Goal: Obtain resource: Obtain resource

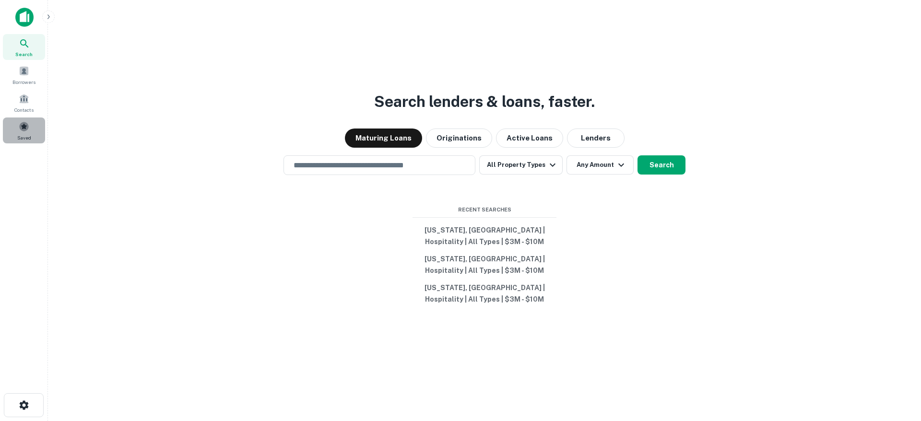
click at [25, 127] on span at bounding box center [24, 126] width 11 height 11
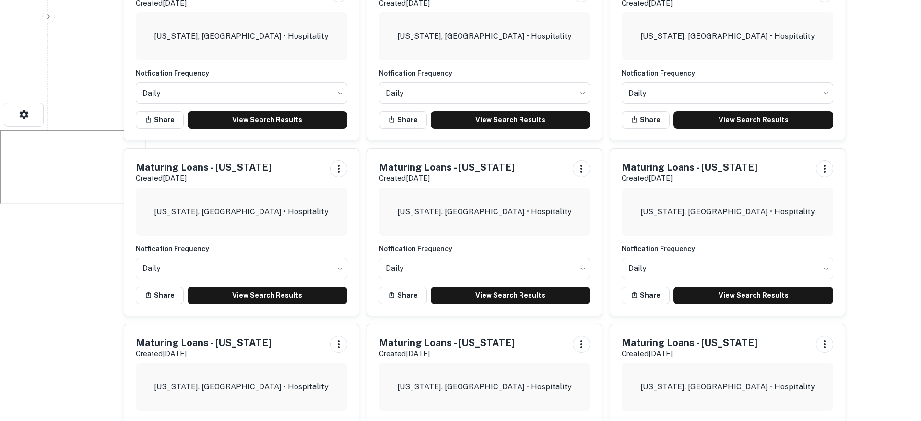
scroll to position [376, 0]
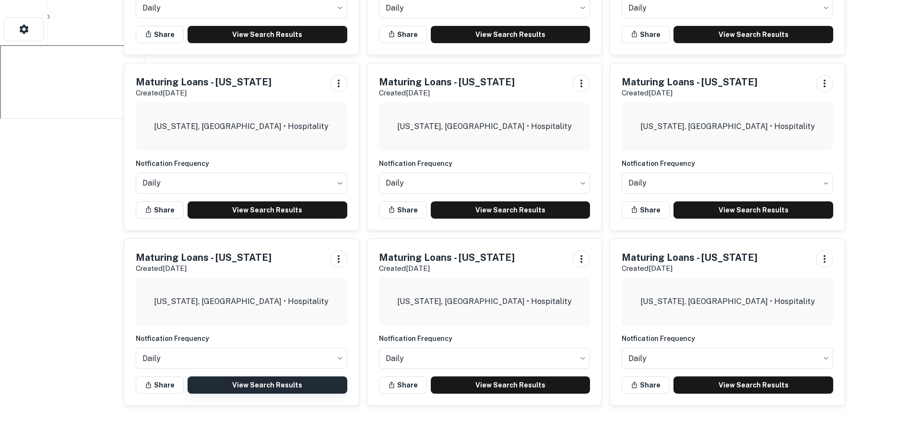
click at [314, 379] on link "View Search Results" at bounding box center [267, 384] width 160 height 17
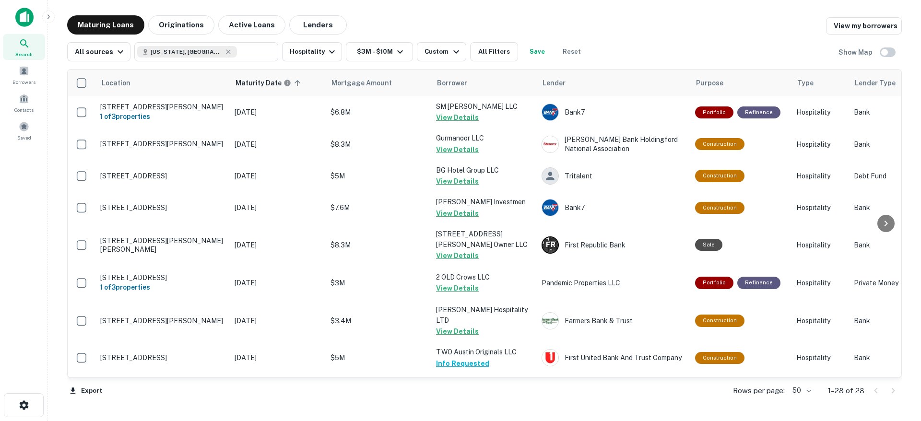
click at [808, 391] on body "Search Borrowers Contacts Saved Maturing Loans Originations Active Loans Lender…" at bounding box center [460, 210] width 921 height 421
click at [798, 403] on li "100" at bounding box center [802, 400] width 28 height 17
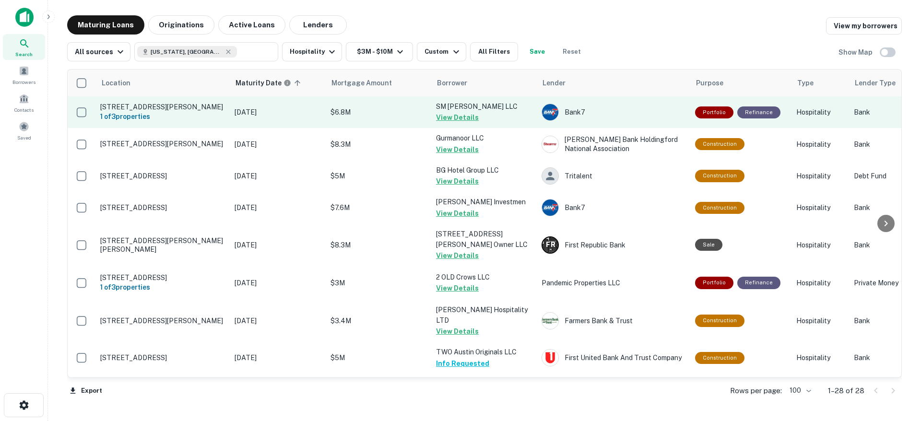
click at [464, 119] on button "View Details" at bounding box center [457, 118] width 43 height 12
click at [457, 121] on button "View Details" at bounding box center [457, 118] width 43 height 12
click at [457, 122] on button "View Details" at bounding box center [457, 118] width 43 height 12
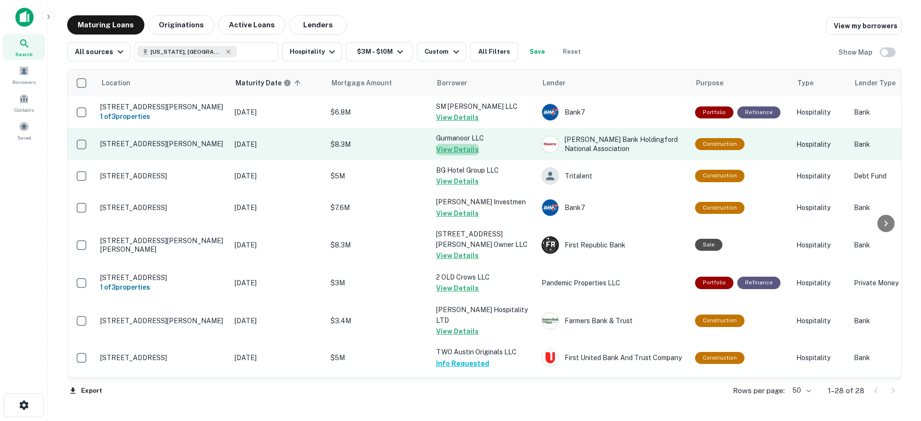
click at [460, 155] on button "View Details" at bounding box center [457, 150] width 43 height 12
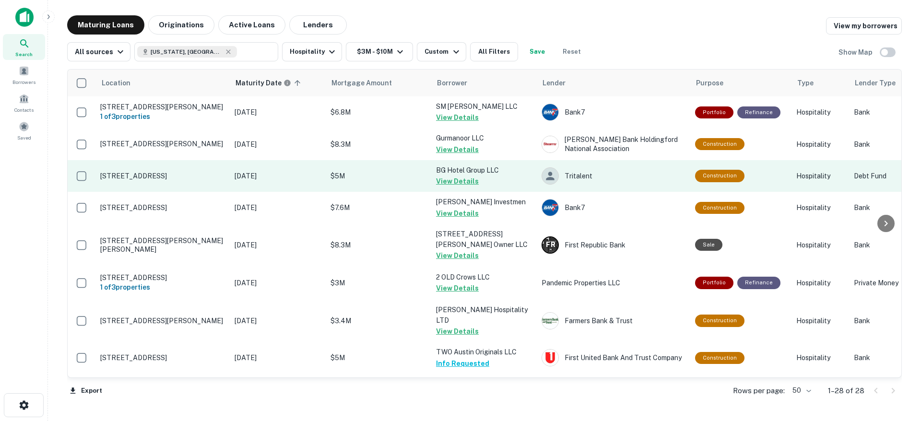
click at [452, 175] on p "BG Hotel Group LLC" at bounding box center [484, 170] width 96 height 11
click at [457, 187] on button "View Details" at bounding box center [457, 182] width 43 height 12
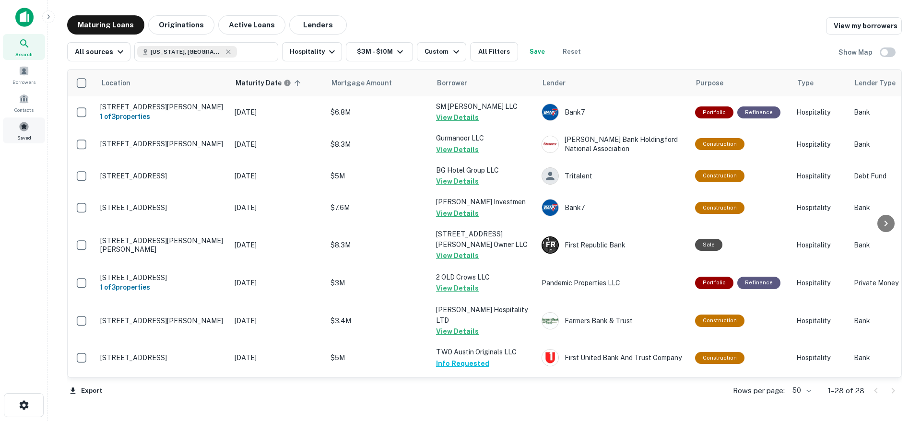
click at [21, 129] on span at bounding box center [24, 126] width 11 height 11
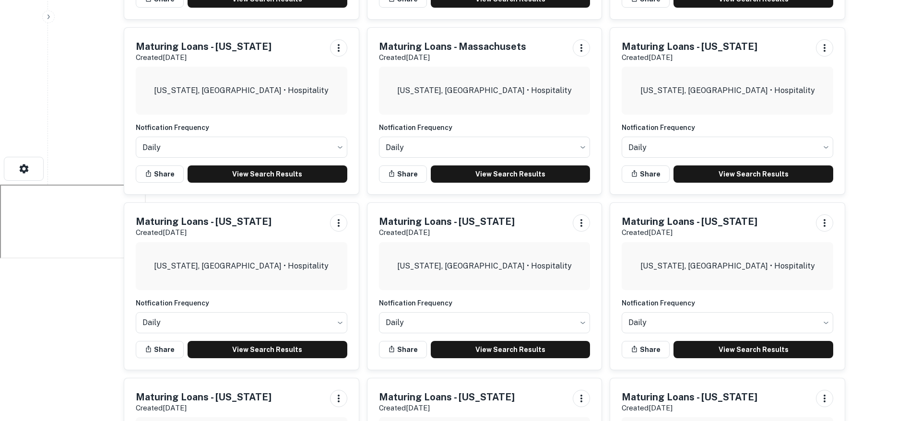
scroll to position [376, 0]
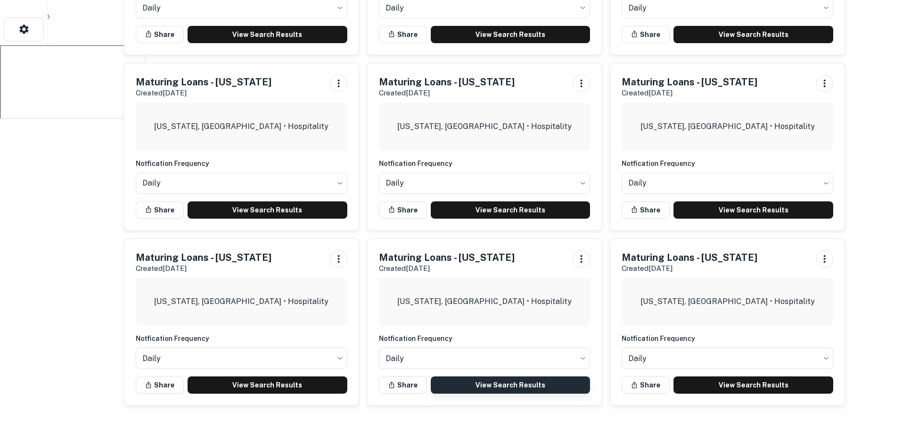
click at [536, 384] on link "View Search Results" at bounding box center [511, 384] width 160 height 17
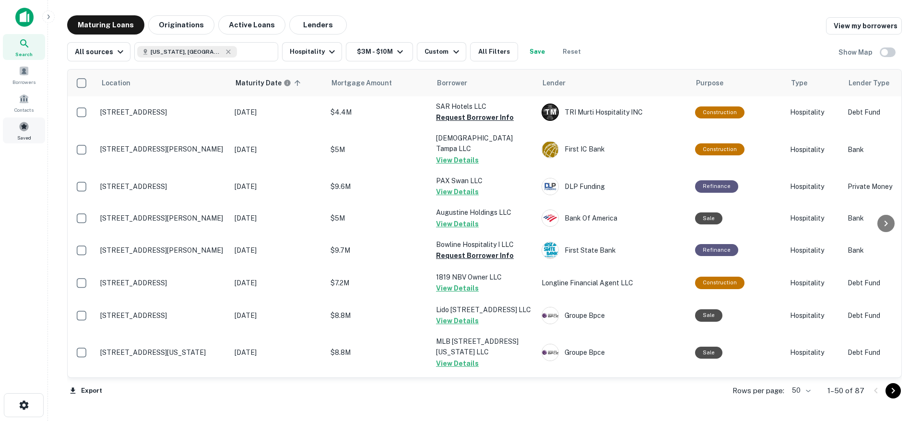
click at [25, 129] on span at bounding box center [24, 126] width 11 height 11
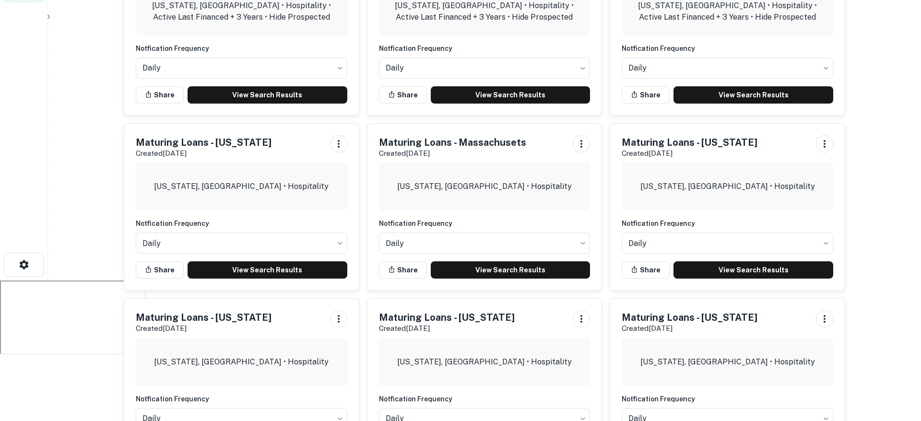
scroll to position [376, 0]
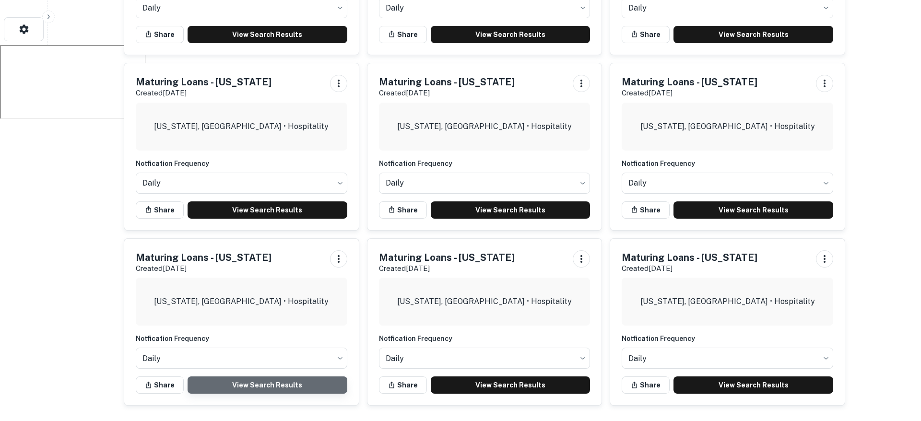
click at [282, 384] on link "View Search Results" at bounding box center [267, 384] width 160 height 17
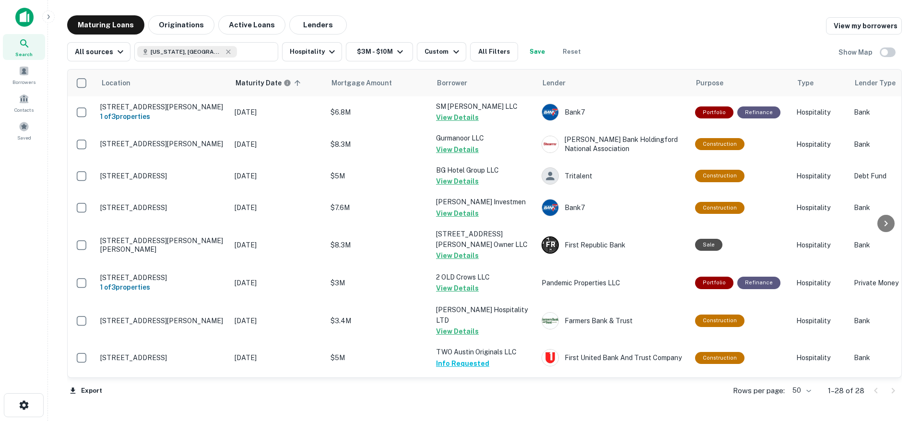
click at [808, 391] on body "Search Borrowers Contacts Saved Maturing Loans Originations Active Loans Lender…" at bounding box center [460, 210] width 921 height 421
click at [805, 404] on li "100" at bounding box center [802, 400] width 28 height 17
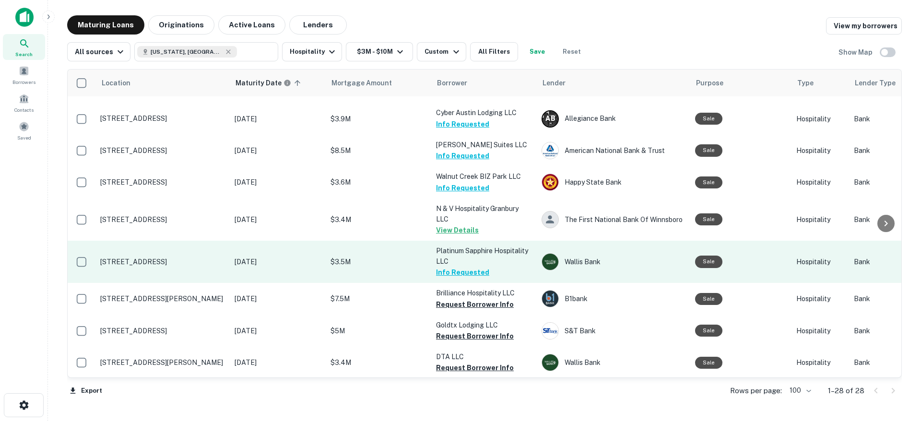
scroll to position [691, 0]
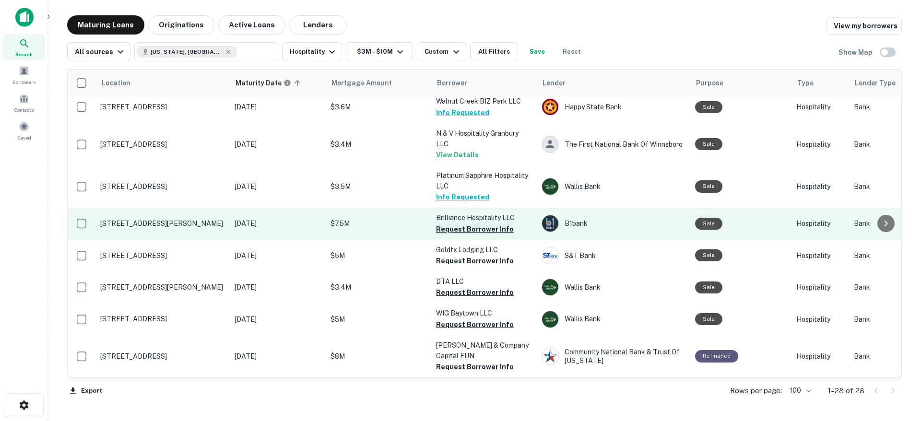
click at [479, 228] on button "Request Borrower Info" at bounding box center [475, 229] width 78 height 12
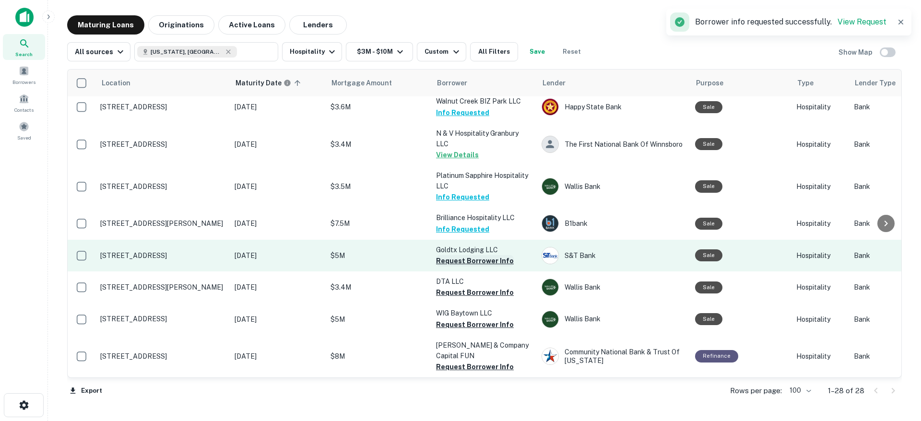
click at [474, 264] on button "Request Borrower Info" at bounding box center [475, 261] width 78 height 12
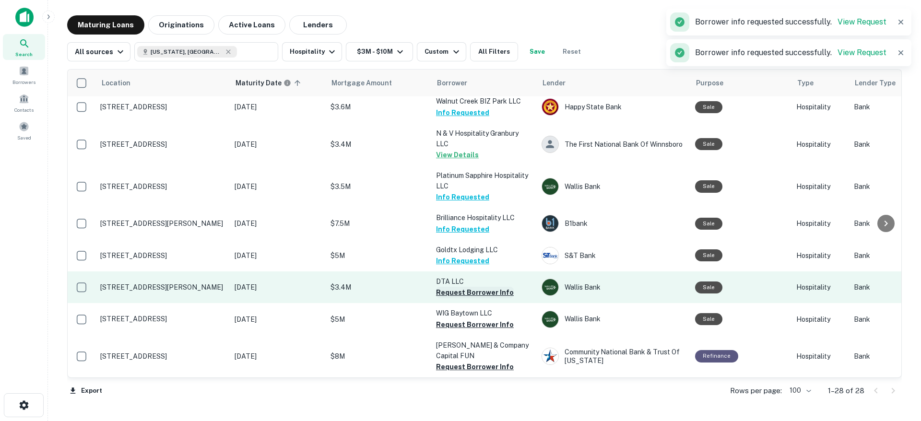
click at [473, 293] on button "Request Borrower Info" at bounding box center [475, 293] width 78 height 12
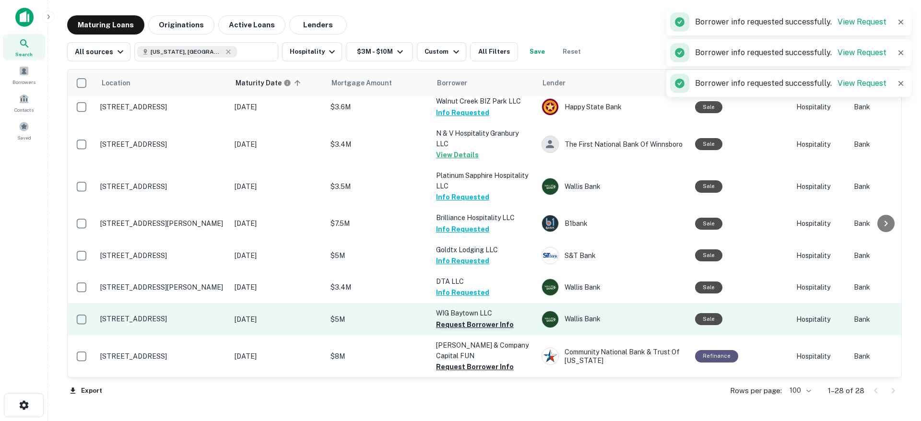
click at [470, 327] on button "Request Borrower Info" at bounding box center [475, 325] width 78 height 12
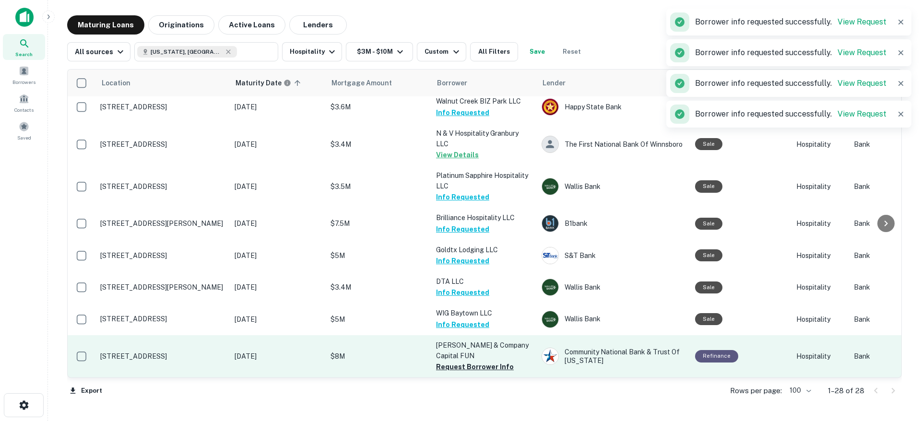
click at [476, 370] on button "Request Borrower Info" at bounding box center [475, 367] width 78 height 12
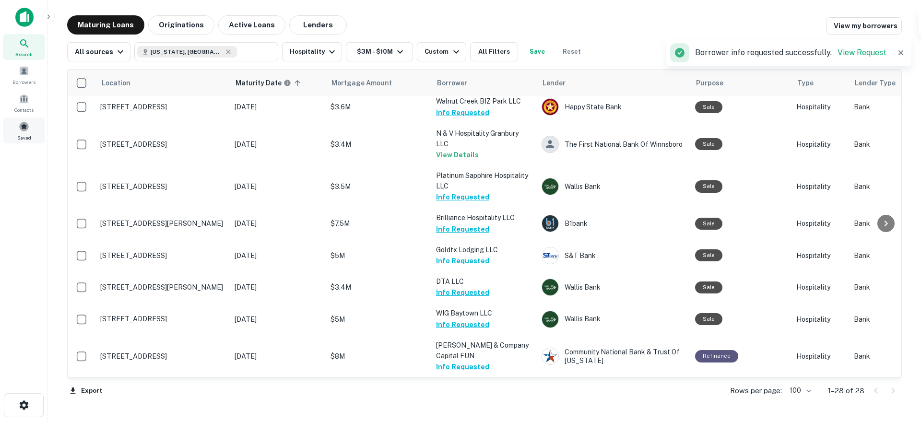
click at [19, 131] on span at bounding box center [24, 126] width 11 height 11
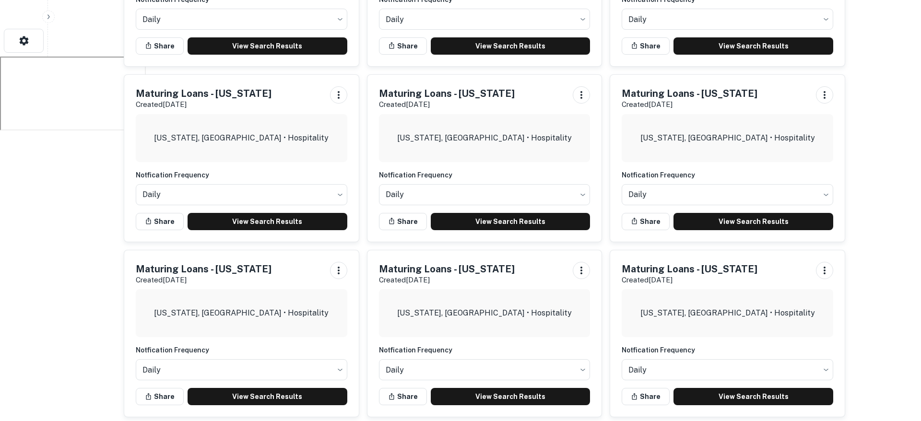
scroll to position [376, 0]
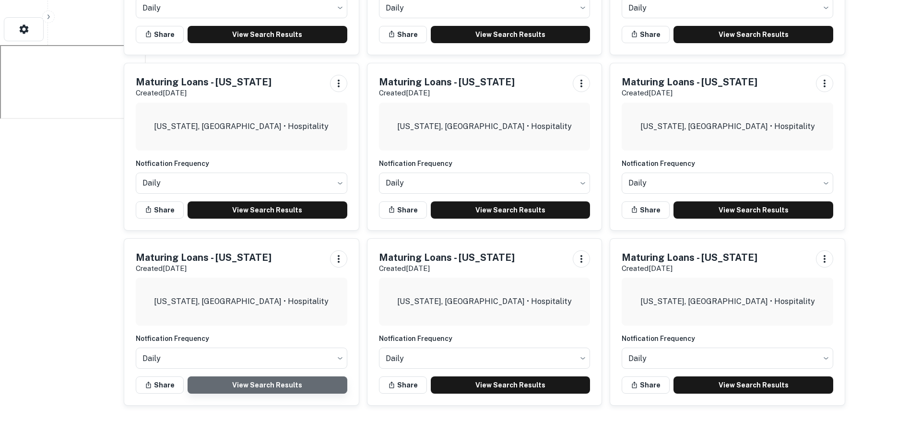
click at [278, 381] on link "View Search Results" at bounding box center [267, 384] width 160 height 17
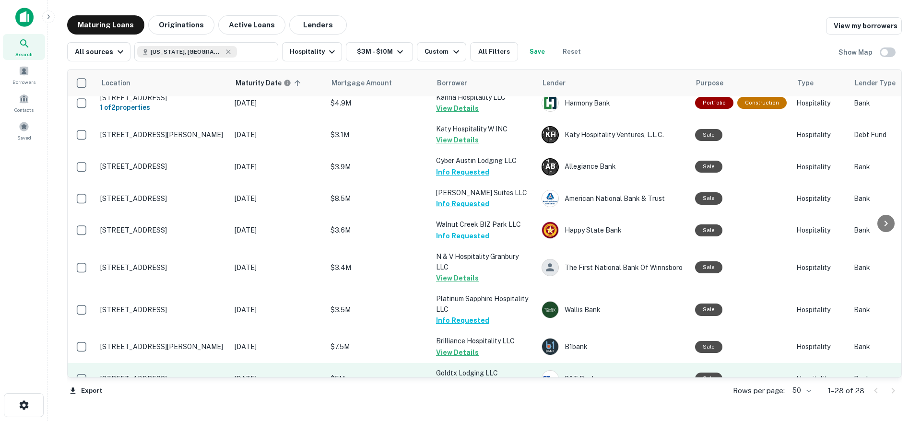
scroll to position [691, 0]
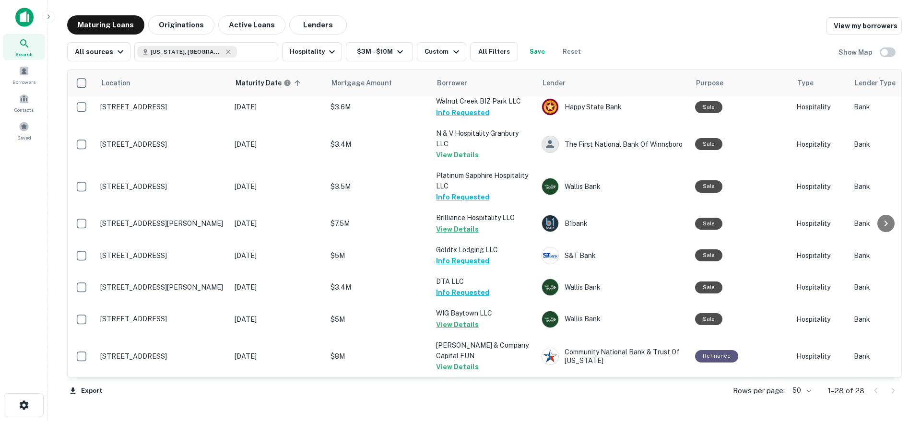
click at [810, 393] on body "Search Borrowers Contacts Saved Maturing Loans Originations Active Loans Lender…" at bounding box center [460, 210] width 921 height 421
drag, startPoint x: 799, startPoint y: 404, endPoint x: 788, endPoint y: 398, distance: 12.7
click at [799, 404] on li "100" at bounding box center [802, 400] width 28 height 17
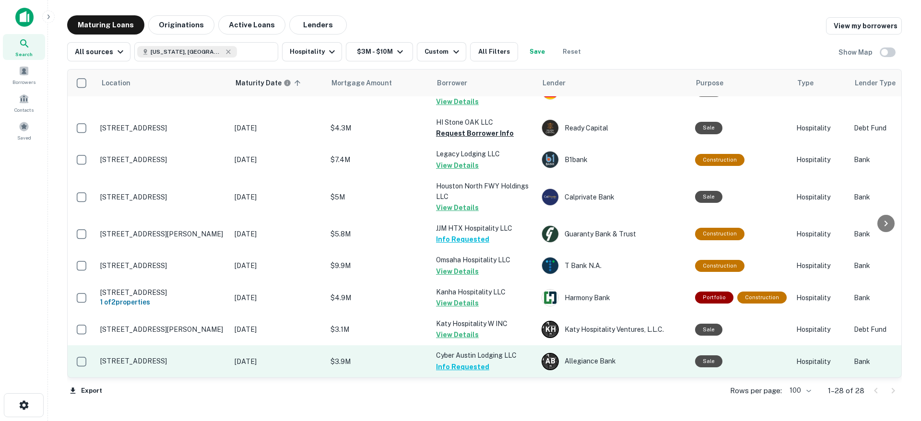
scroll to position [691, 0]
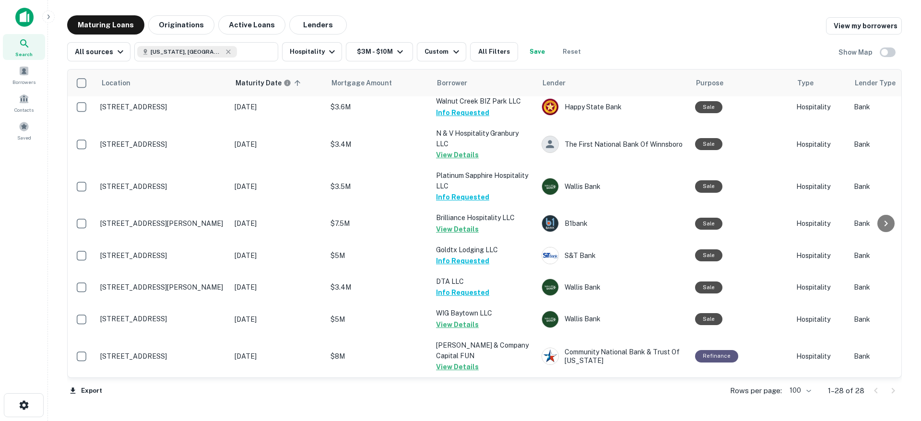
click at [891, 393] on div at bounding box center [884, 390] width 33 height 15
click at [16, 126] on div "Saved" at bounding box center [24, 130] width 42 height 26
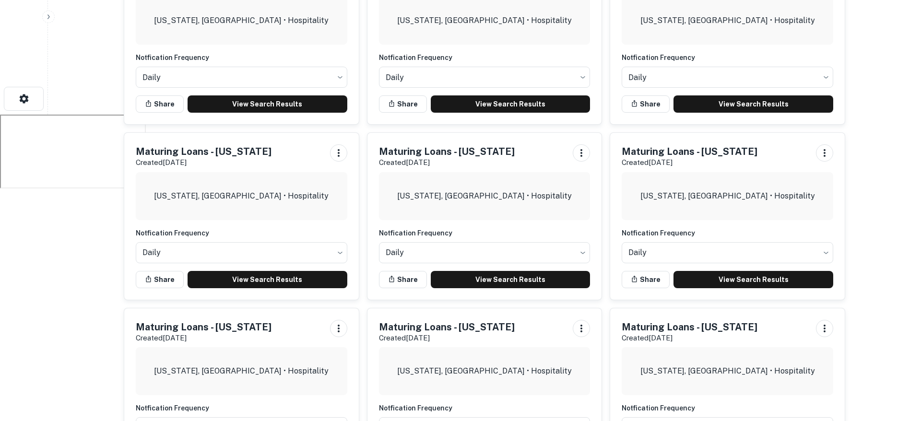
scroll to position [376, 0]
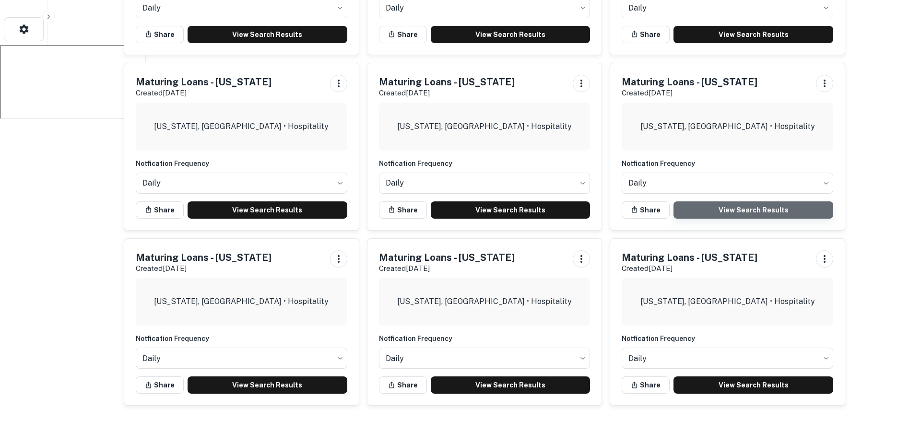
click at [740, 213] on link "View Search Results" at bounding box center [753, 209] width 160 height 17
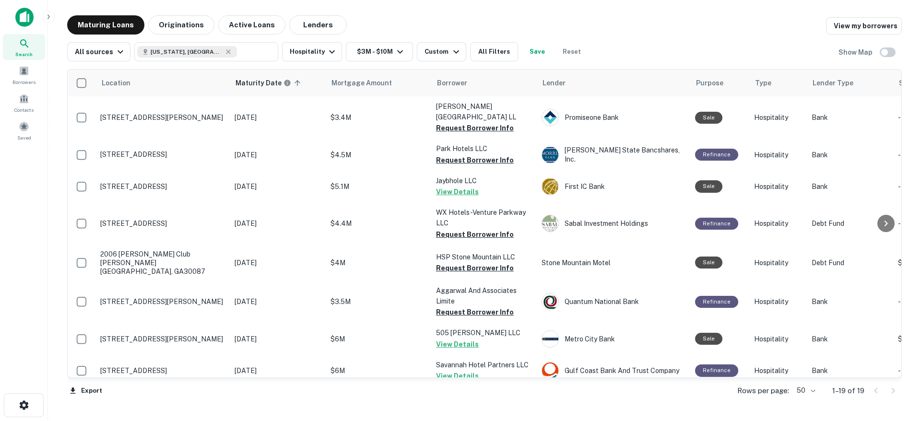
click at [817, 394] on body "Search Borrowers Contacts Saved Maturing Loans Originations Active Loans Lender…" at bounding box center [460, 210] width 921 height 421
click at [808, 400] on li "100" at bounding box center [806, 400] width 28 height 17
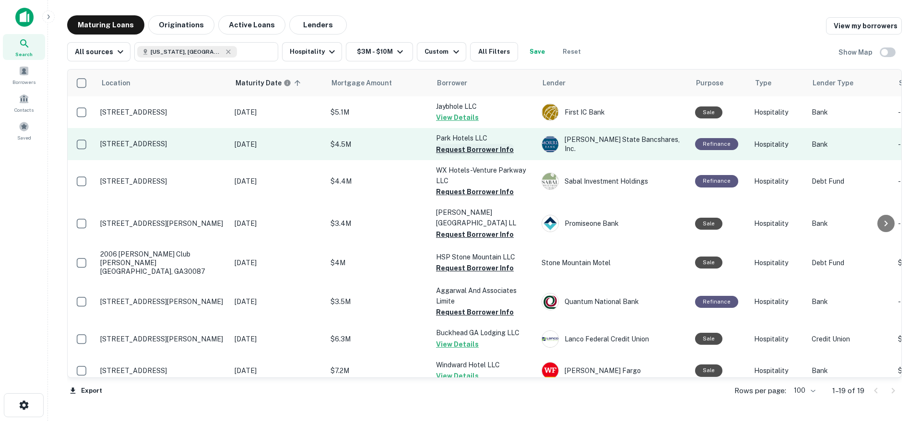
click at [485, 149] on button "Request Borrower Info" at bounding box center [475, 150] width 78 height 12
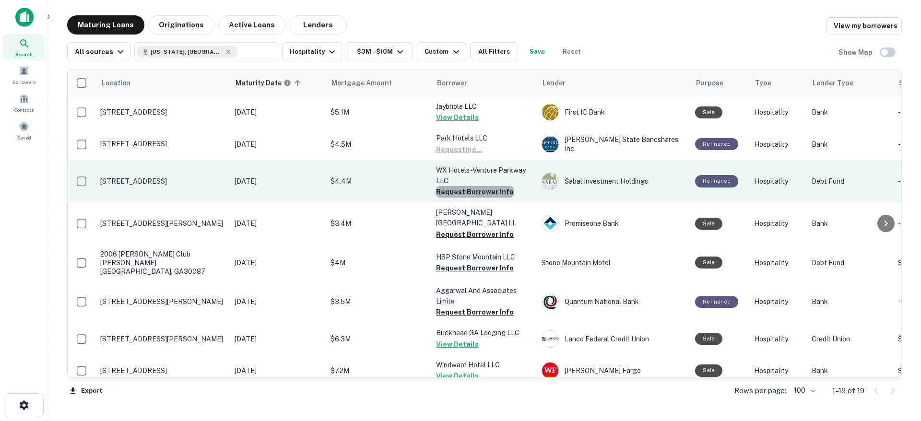
click at [485, 193] on button "Request Borrower Info" at bounding box center [475, 192] width 78 height 12
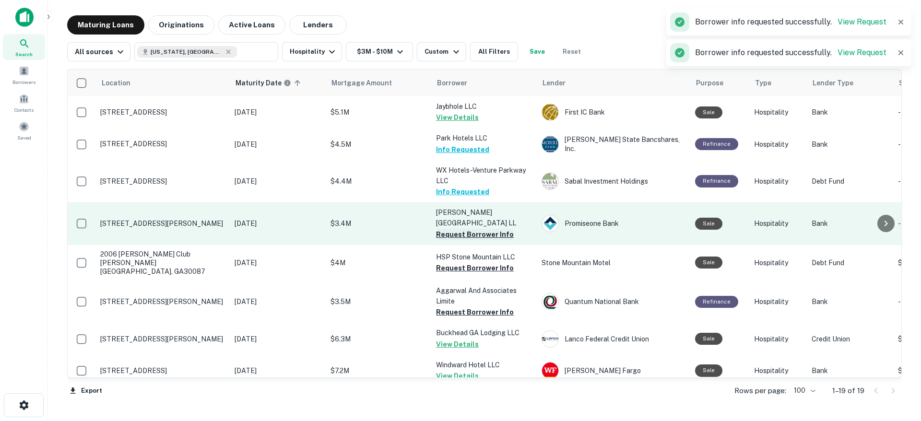
click at [478, 233] on button "Request Borrower Info" at bounding box center [475, 235] width 78 height 12
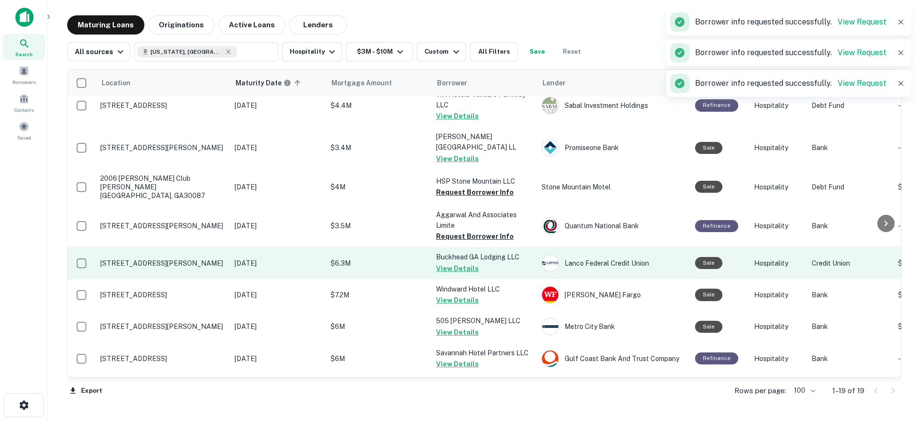
scroll to position [93, 0]
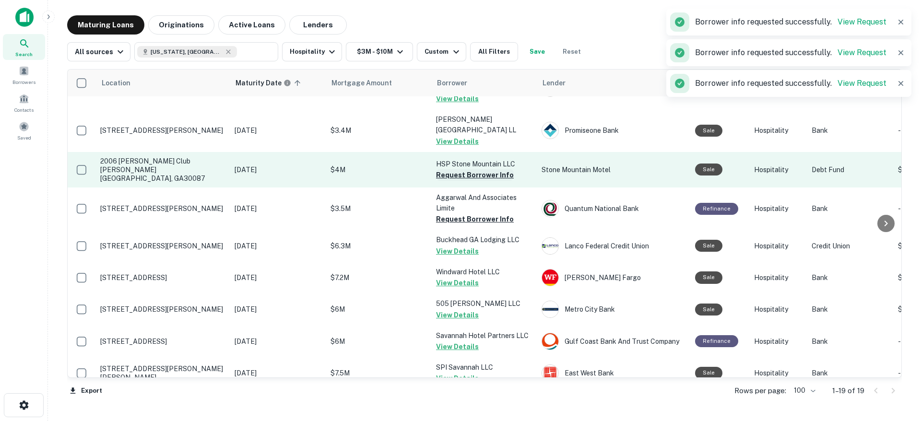
click at [477, 173] on button "Request Borrower Info" at bounding box center [475, 175] width 78 height 12
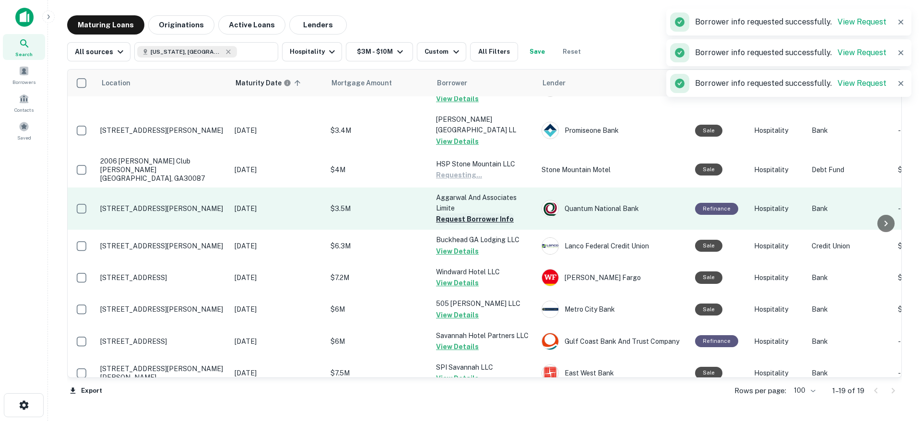
click at [476, 215] on button "Request Borrower Info" at bounding box center [475, 219] width 78 height 12
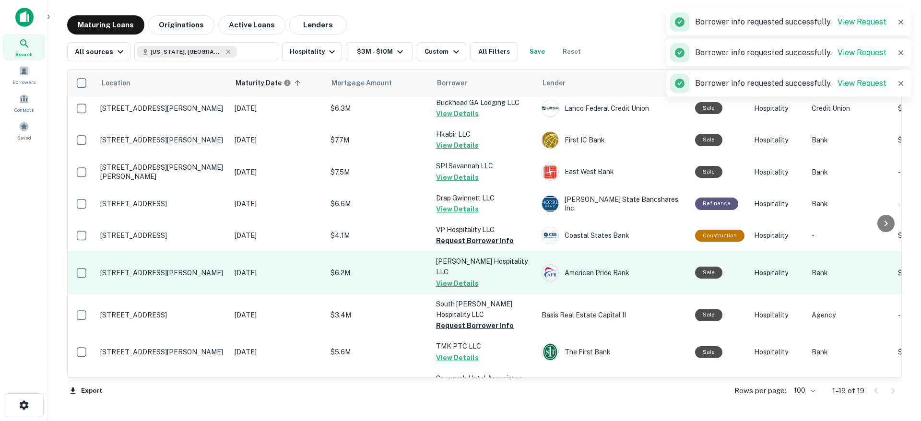
scroll to position [355, 0]
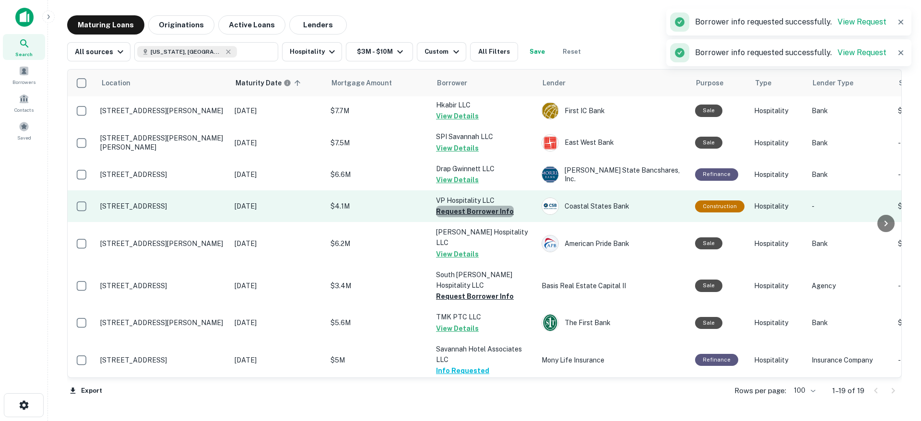
click at [483, 211] on button "Request Borrower Info" at bounding box center [475, 212] width 78 height 12
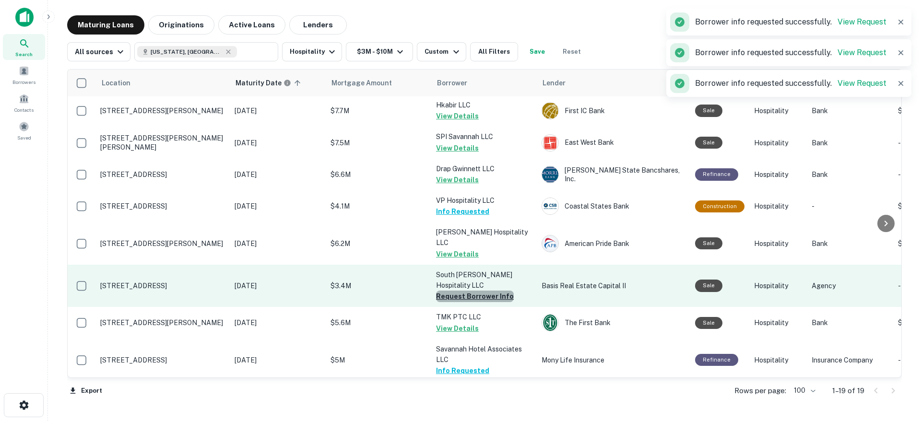
click at [492, 291] on button "Request Borrower Info" at bounding box center [475, 297] width 78 height 12
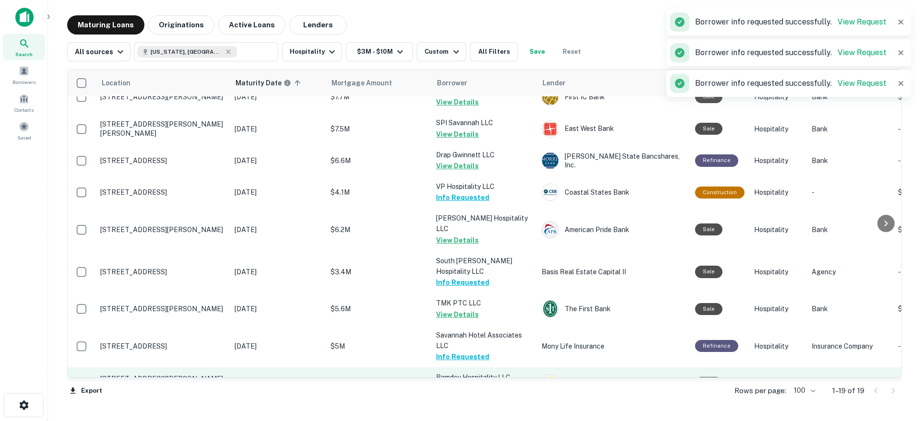
click at [500, 383] on button "Request Borrower Info" at bounding box center [475, 389] width 78 height 12
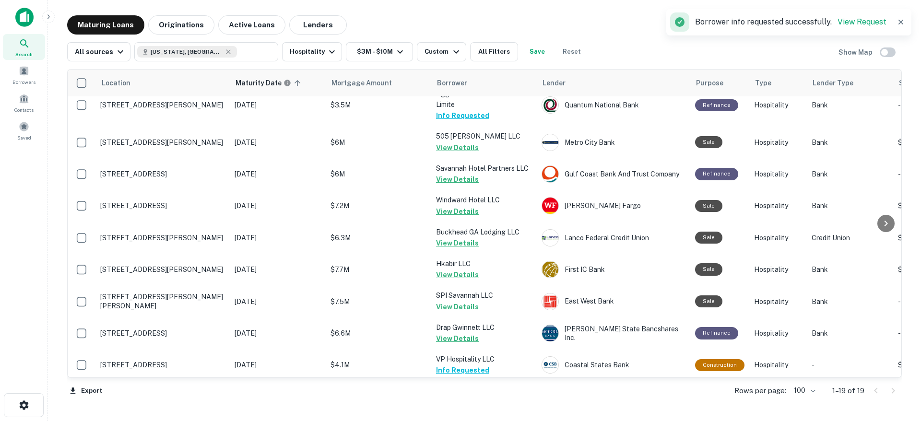
scroll to position [0, 0]
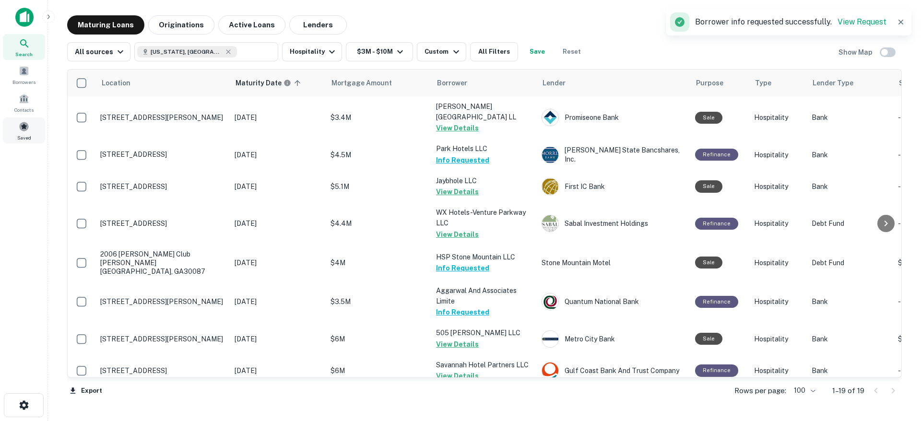
click at [25, 132] on div "Saved" at bounding box center [24, 130] width 42 height 26
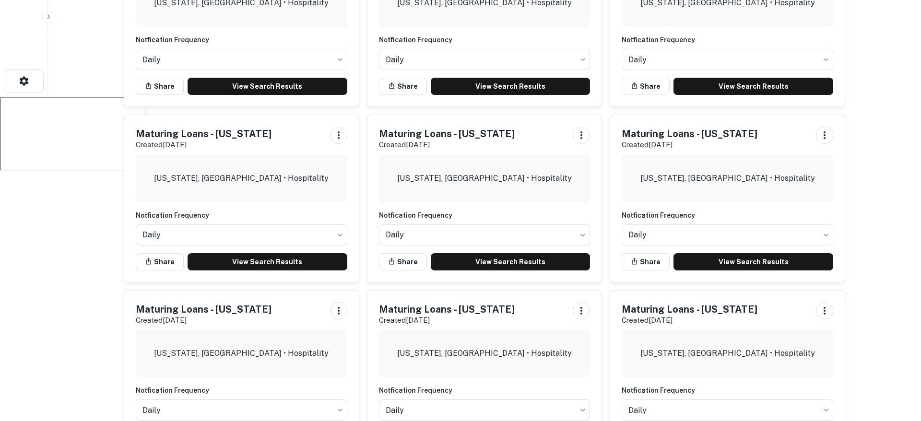
scroll to position [376, 0]
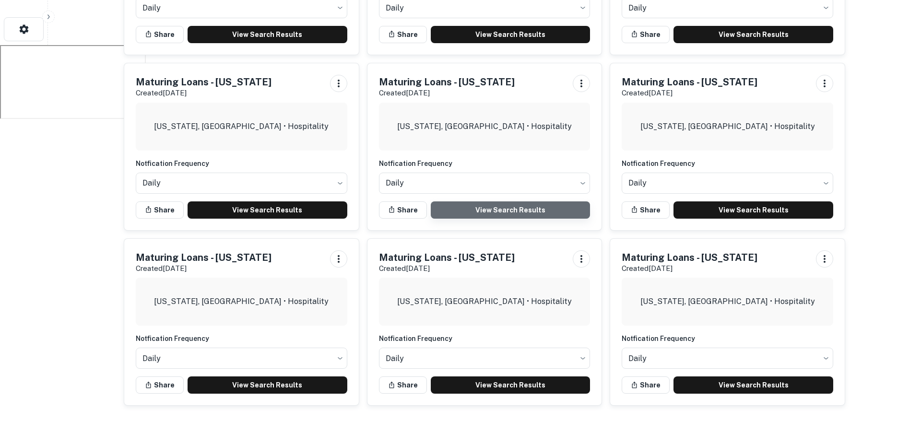
click at [532, 210] on link "View Search Results" at bounding box center [511, 209] width 160 height 17
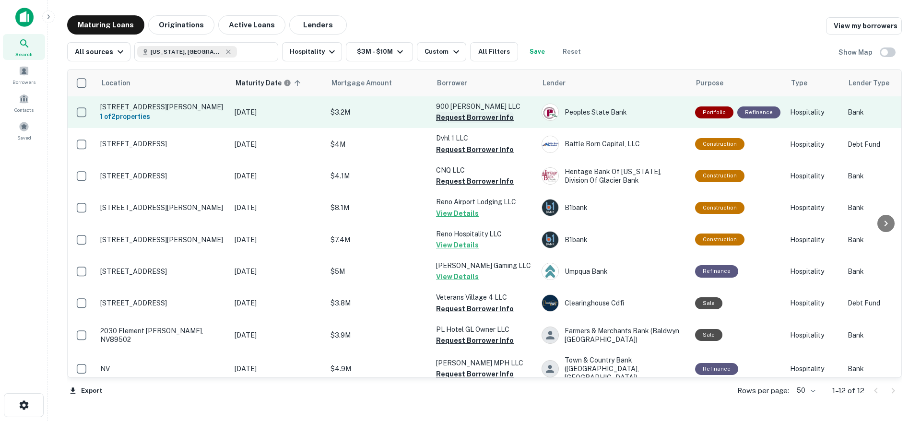
click at [477, 119] on button "Request Borrower Info" at bounding box center [475, 118] width 78 height 12
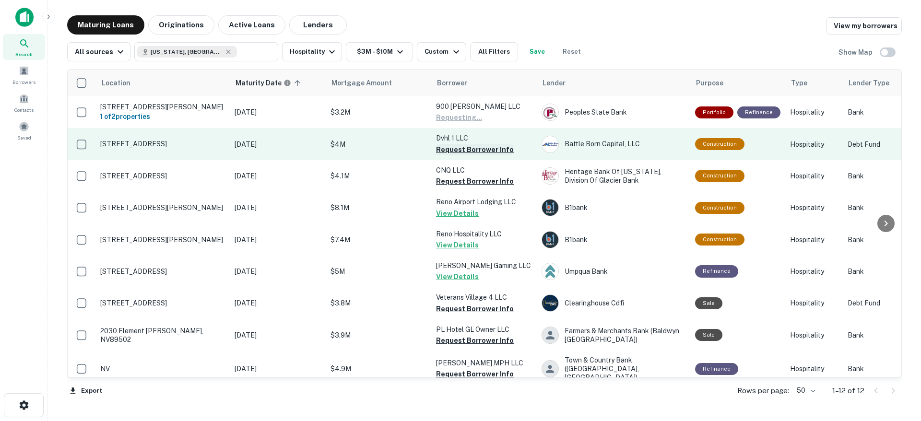
click at [474, 147] on button "Request Borrower Info" at bounding box center [475, 150] width 78 height 12
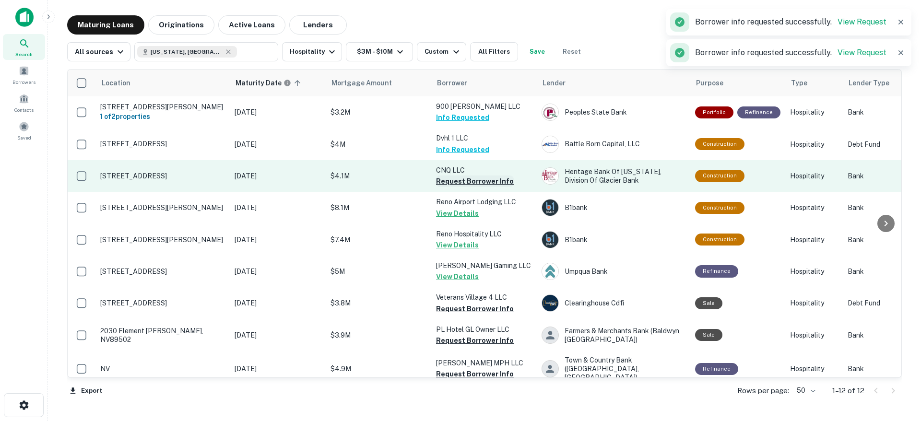
click at [472, 182] on button "Request Borrower Info" at bounding box center [475, 182] width 78 height 12
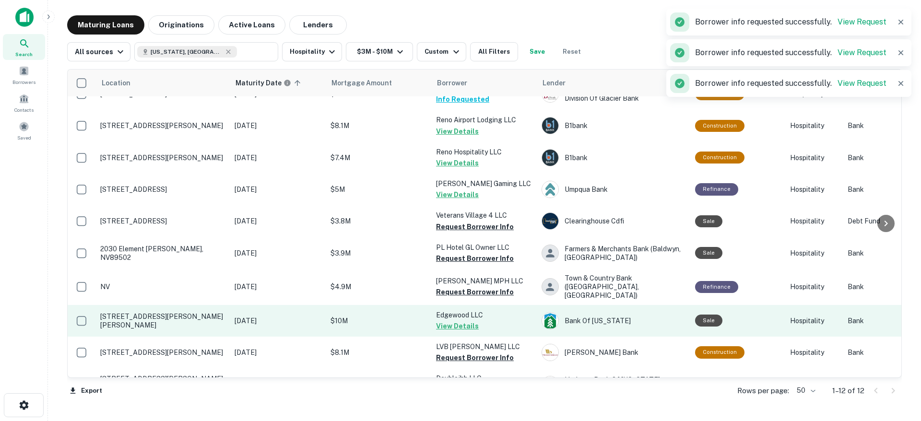
scroll to position [106, 0]
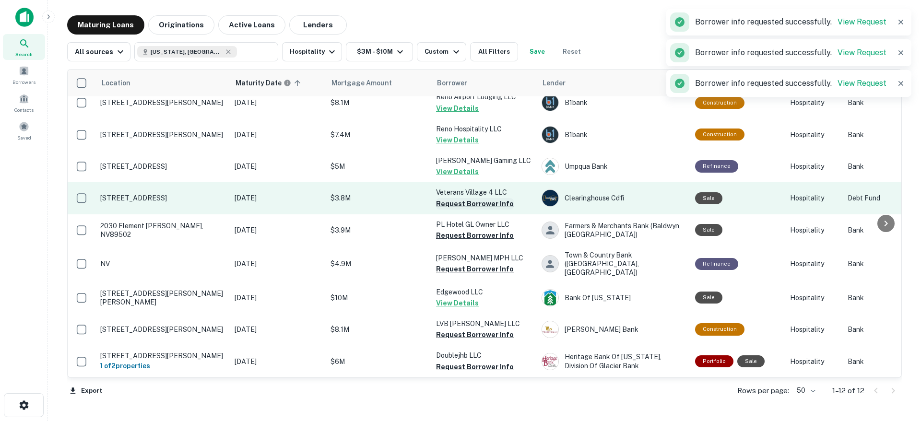
click at [468, 203] on button "Request Borrower Info" at bounding box center [475, 204] width 78 height 12
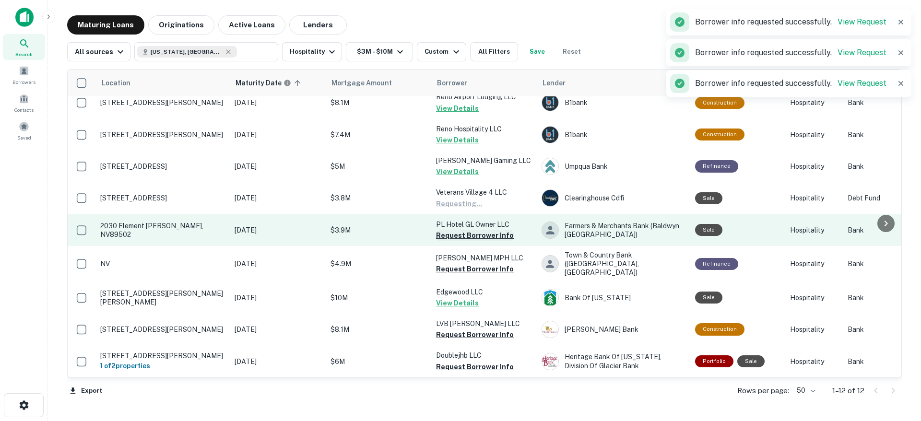
click at [468, 233] on button "Request Borrower Info" at bounding box center [475, 236] width 78 height 12
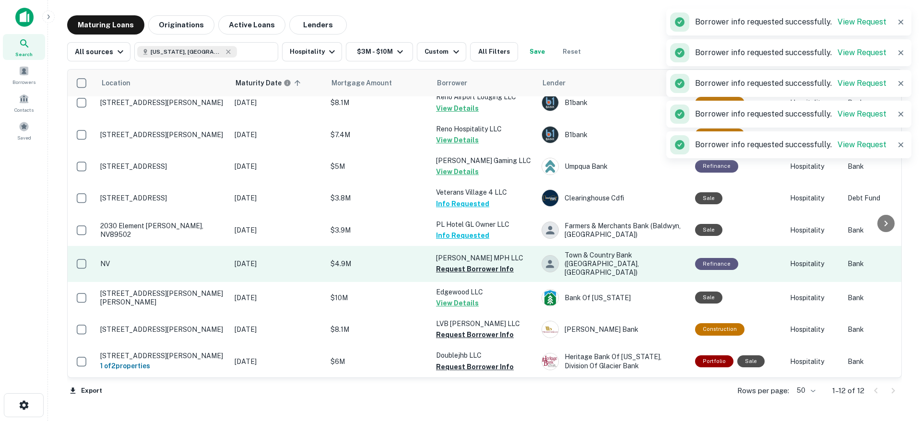
click at [469, 265] on button "Request Borrower Info" at bounding box center [475, 269] width 78 height 12
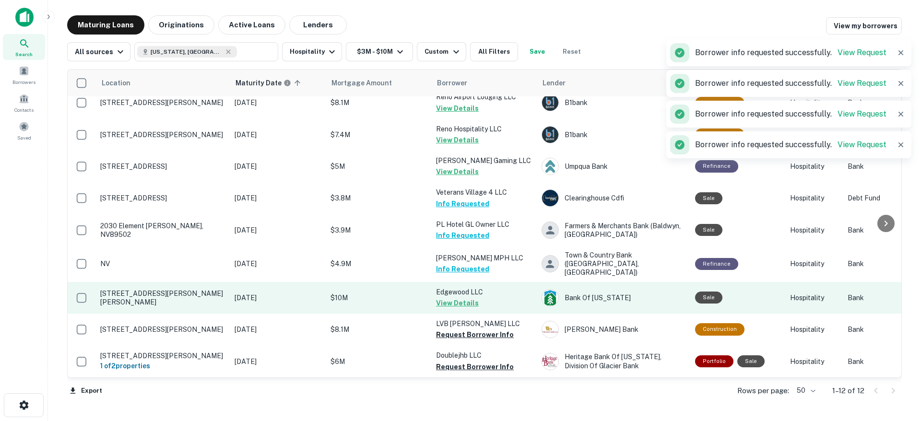
scroll to position [107, 0]
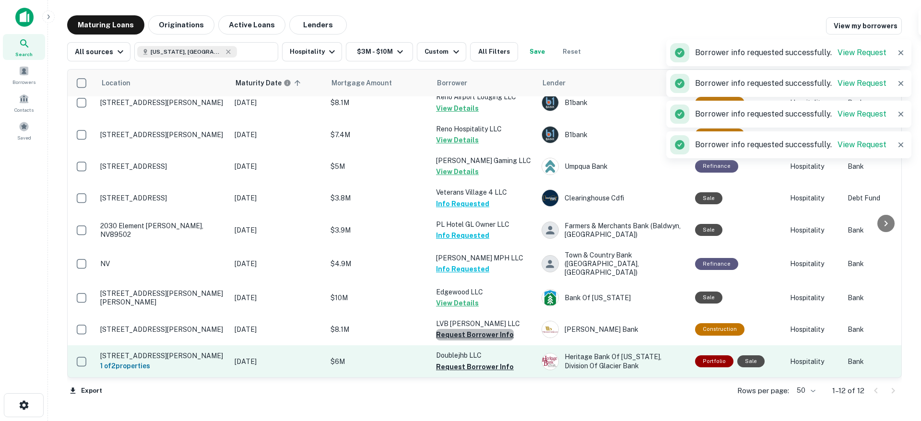
drag, startPoint x: 487, startPoint y: 329, endPoint x: 494, endPoint y: 340, distance: 13.6
click at [487, 329] on button "Request Borrower Info" at bounding box center [475, 335] width 78 height 12
click at [487, 362] on button "Request Borrower Info" at bounding box center [475, 367] width 78 height 12
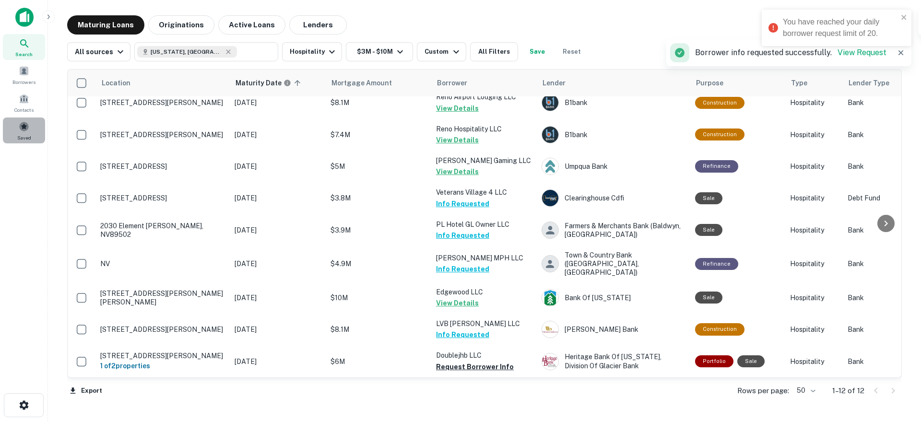
click at [19, 127] on span at bounding box center [24, 126] width 11 height 11
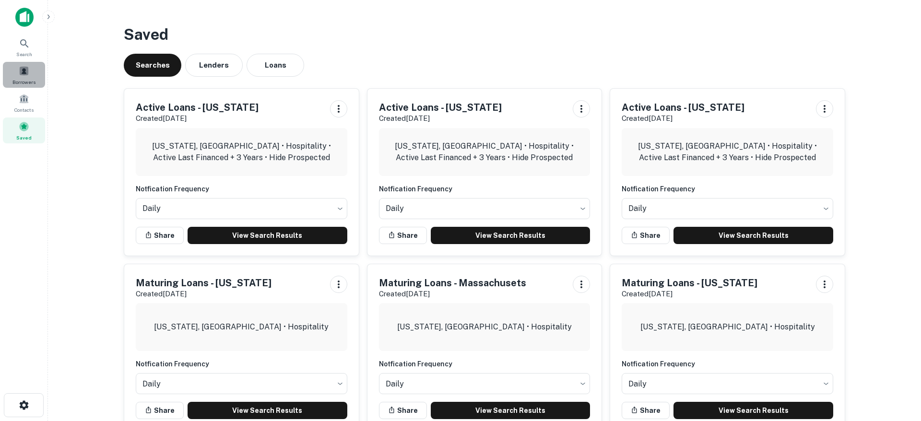
click at [29, 74] on span at bounding box center [24, 71] width 11 height 11
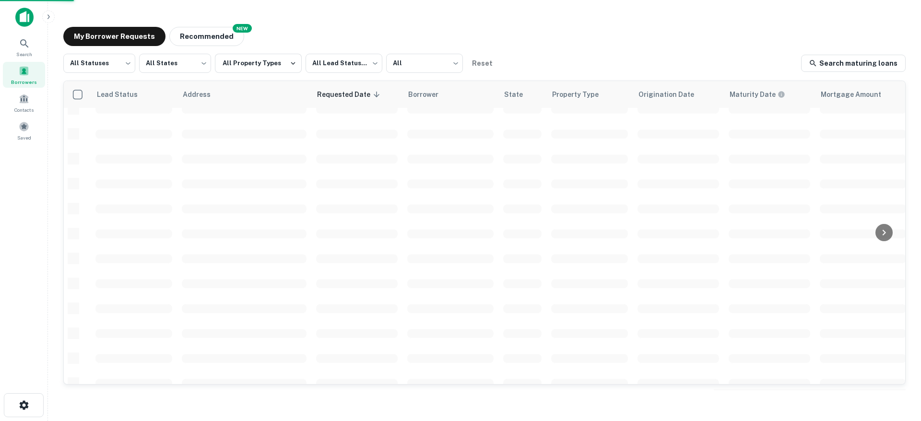
scroll to position [107, 0]
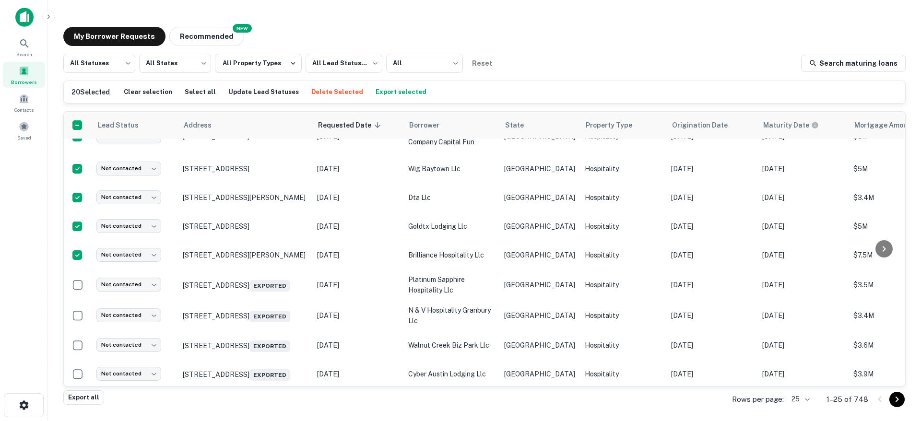
scroll to position [530, 0]
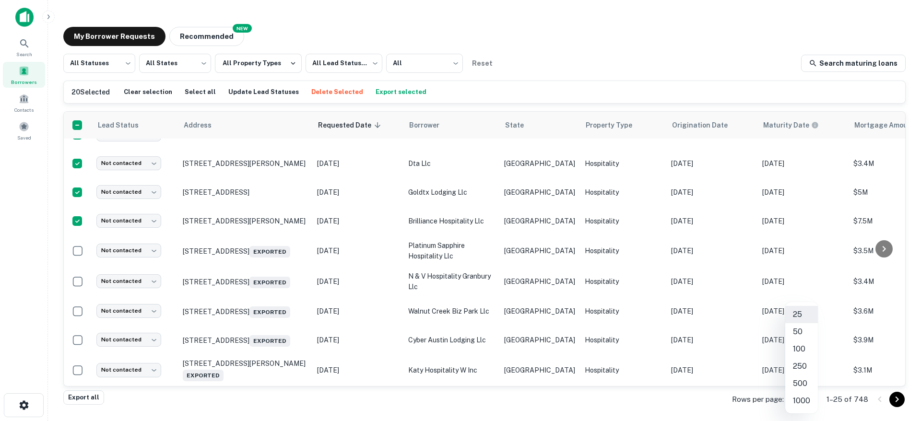
click at [810, 400] on body "Search Borrowers Contacts Saved My Borrower Requests NEW Recommended All Status…" at bounding box center [460, 210] width 921 height 421
click at [802, 350] on li "100" at bounding box center [801, 348] width 33 height 17
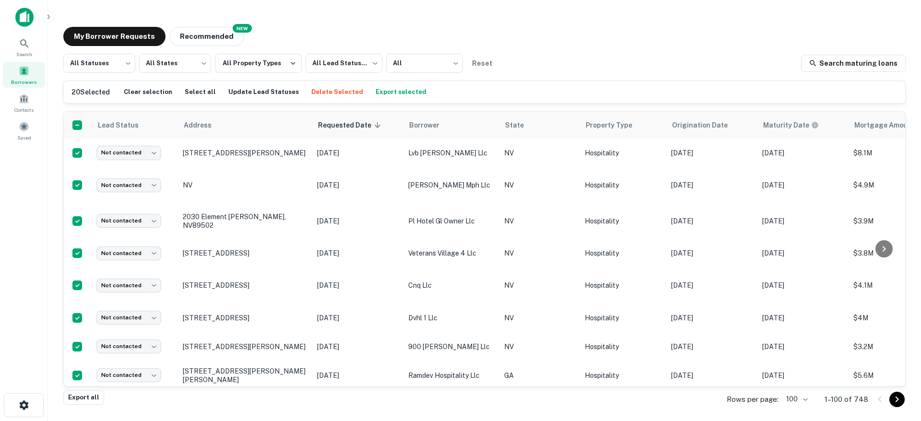
click at [400, 92] on button "Export selected" at bounding box center [401, 92] width 56 height 14
click at [696, 35] on div "My Borrower Requests NEW Recommended" at bounding box center [484, 36] width 842 height 19
click at [599, 35] on div "My Borrower Requests NEW Recommended" at bounding box center [484, 36] width 842 height 19
